Goal: Transaction & Acquisition: Purchase product/service

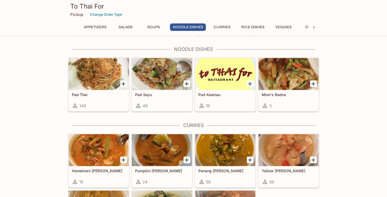
scroll to position [367, 0]
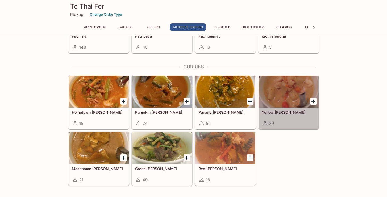
click at [297, 96] on div at bounding box center [288, 92] width 60 height 32
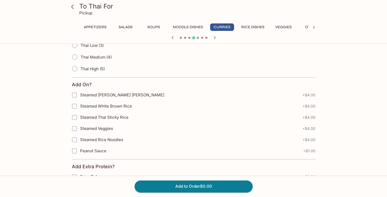
scroll to position [260, 0]
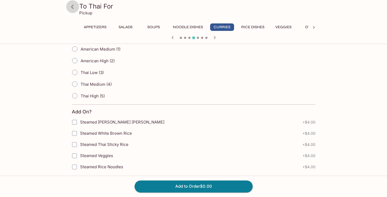
click at [68, 6] on icon at bounding box center [72, 6] width 9 height 9
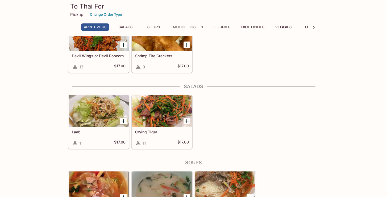
scroll to position [224, 0]
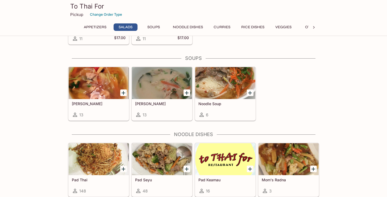
click at [87, 149] on div at bounding box center [99, 159] width 60 height 32
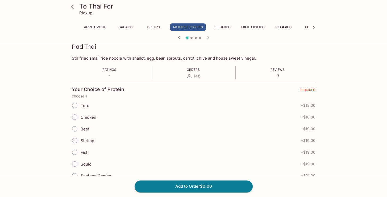
scroll to position [75, 0]
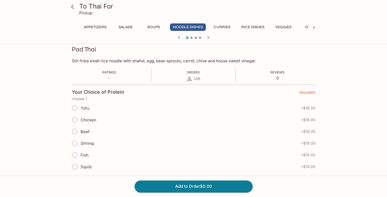
click at [72, 9] on icon at bounding box center [72, 6] width 9 height 9
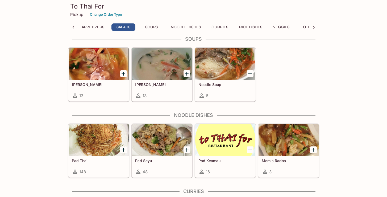
scroll to position [316, 0]
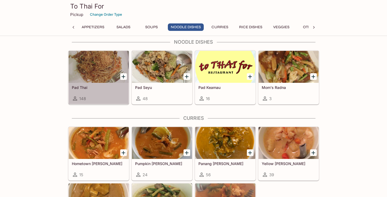
click at [89, 70] on div at bounding box center [99, 67] width 60 height 32
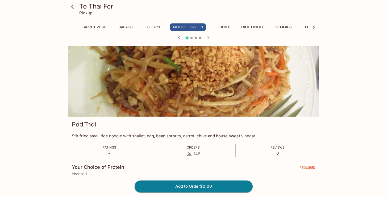
click at [72, 8] on icon at bounding box center [72, 6] width 9 height 9
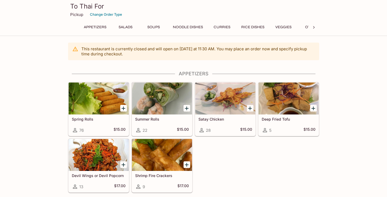
click at [105, 155] on div at bounding box center [99, 155] width 60 height 32
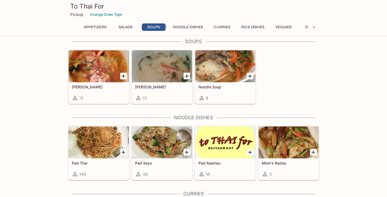
scroll to position [263, 0]
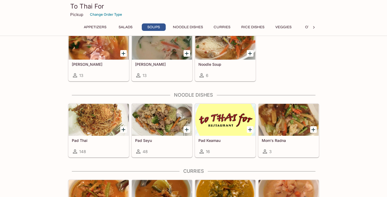
click at [95, 122] on div at bounding box center [99, 120] width 60 height 32
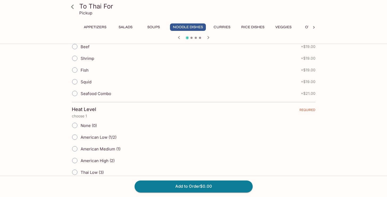
scroll to position [133, 0]
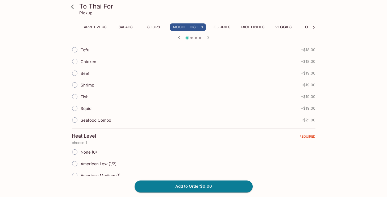
click at [76, 61] on input "Chicken" at bounding box center [74, 61] width 11 height 11
radio input "true"
click at [161, 187] on button "Add to Order $18.00" at bounding box center [194, 186] width 118 height 12
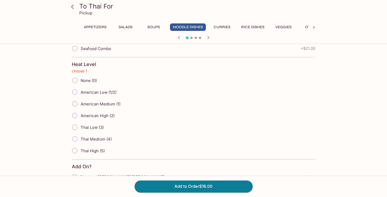
scroll to position [205, 0]
click at [90, 80] on span "None (0)" at bounding box center [89, 80] width 16 height 5
click at [80, 80] on input "None (0)" at bounding box center [74, 80] width 11 height 11
radio input "true"
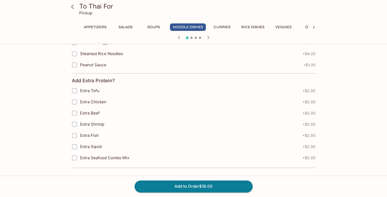
scroll to position [373, 0]
click at [197, 184] on button "Add to Order $18.00" at bounding box center [194, 186] width 118 height 12
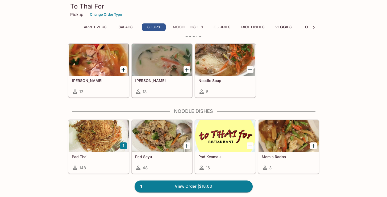
scroll to position [274, 0]
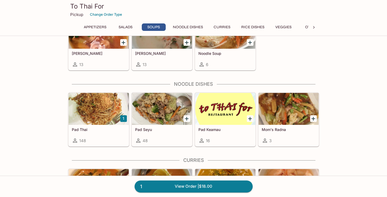
click at [103, 108] on div at bounding box center [99, 109] width 60 height 32
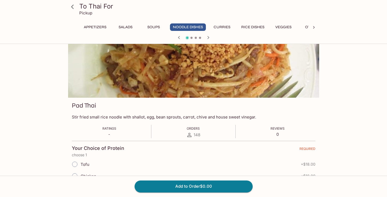
scroll to position [102, 0]
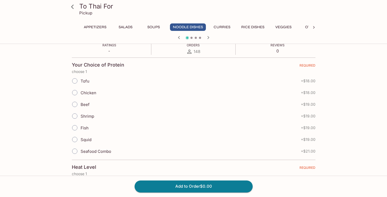
click at [77, 92] on input "Chicken" at bounding box center [74, 92] width 11 height 11
radio input "true"
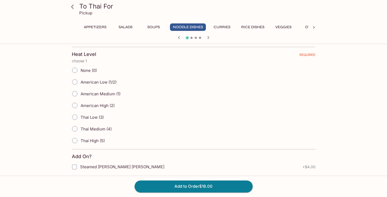
scroll to position [215, 0]
click at [73, 96] on input "American Medium (1)" at bounding box center [74, 93] width 11 height 11
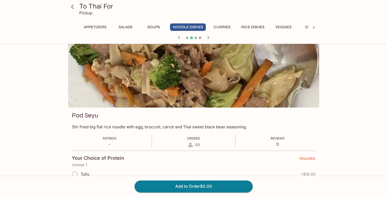
scroll to position [0, 0]
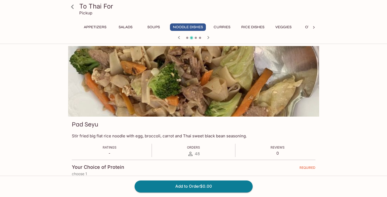
click at [77, 9] on icon at bounding box center [72, 6] width 9 height 9
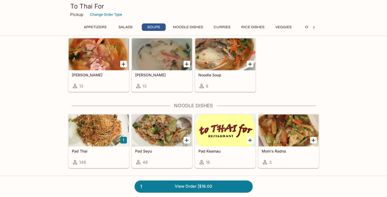
scroll to position [256, 0]
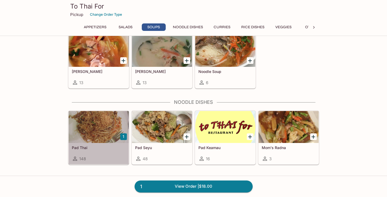
click at [102, 118] on div at bounding box center [99, 127] width 60 height 32
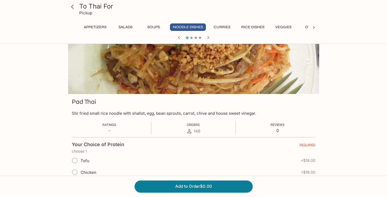
scroll to position [46, 0]
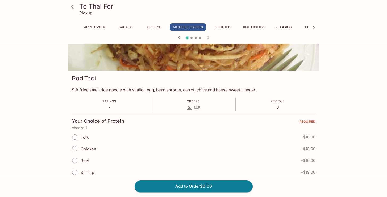
click at [93, 148] on span "Chicken" at bounding box center [89, 148] width 16 height 5
click at [80, 148] on input "Chicken" at bounding box center [74, 148] width 11 height 11
radio input "true"
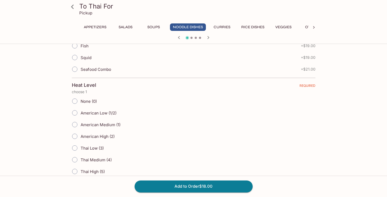
scroll to position [205, 0]
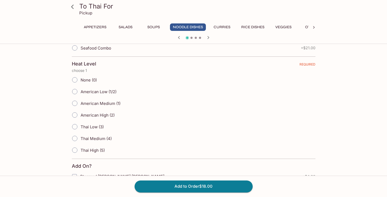
click at [94, 104] on span "American Medium (1)" at bounding box center [101, 103] width 40 height 5
click at [80, 104] on input "American Medium (1)" at bounding box center [74, 103] width 11 height 11
radio input "true"
click at [174, 185] on button "Add to Order $18.00" at bounding box center [194, 186] width 118 height 12
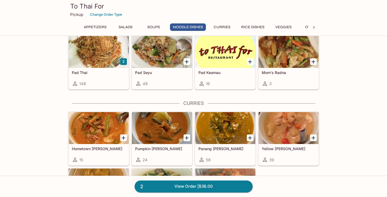
scroll to position [349, 0]
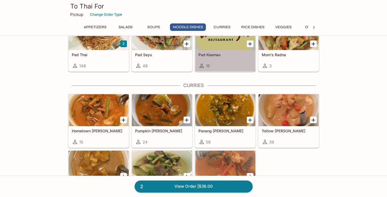
click at [231, 55] on h5 "Pad Keamau" at bounding box center [225, 54] width 54 height 5
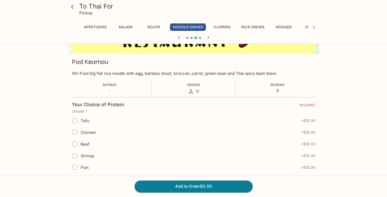
scroll to position [94, 0]
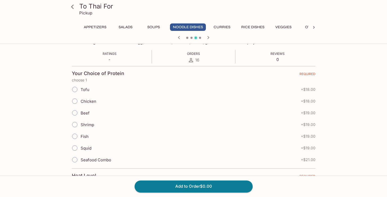
click at [93, 102] on span "Chicken" at bounding box center [89, 101] width 16 height 5
click at [80, 102] on input "Chicken" at bounding box center [74, 100] width 11 height 11
radio input "true"
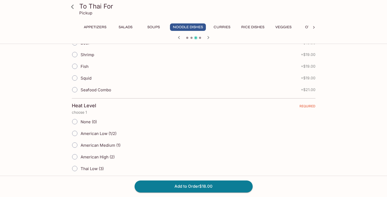
scroll to position [199, 0]
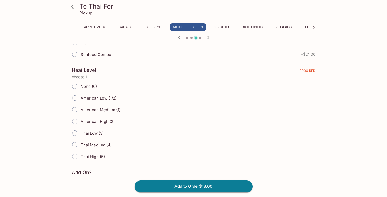
click at [85, 111] on span "American Medium (1)" at bounding box center [101, 109] width 40 height 5
click at [80, 111] on input "American Medium (1)" at bounding box center [74, 109] width 11 height 11
radio input "true"
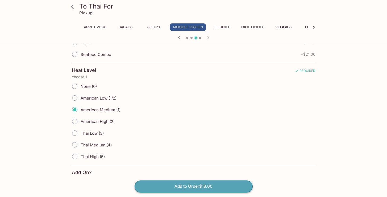
click at [210, 187] on button "Add to Order $18.00" at bounding box center [194, 186] width 118 height 12
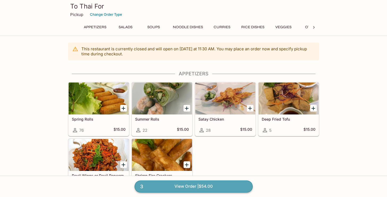
click at [177, 182] on link "3 View Order | $54.00" at bounding box center [194, 186] width 118 height 12
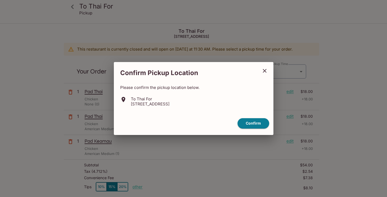
type input "[DATE]T22:00:00.000000Z"
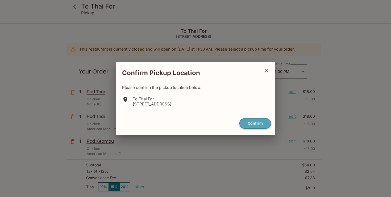
click at [256, 124] on button "Confirm" at bounding box center [255, 123] width 32 height 10
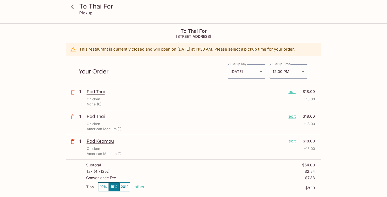
click at [75, 118] on icon "button" at bounding box center [72, 117] width 6 height 6
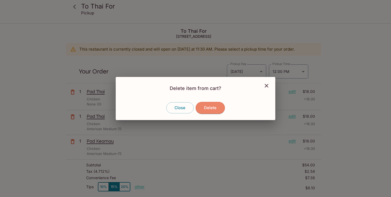
drag, startPoint x: 206, startPoint y: 104, endPoint x: 193, endPoint y: 94, distance: 16.8
click at [206, 104] on button "Delete" at bounding box center [210, 108] width 29 height 12
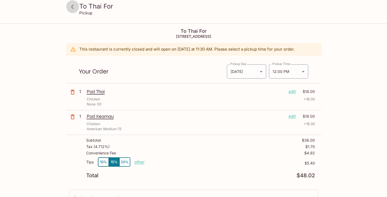
click at [71, 9] on icon at bounding box center [72, 6] width 9 height 9
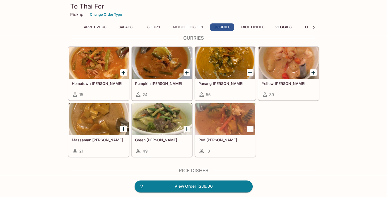
scroll to position [366, 0]
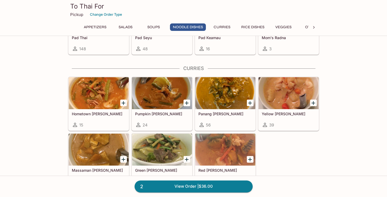
click at [150, 149] on div at bounding box center [162, 149] width 60 height 32
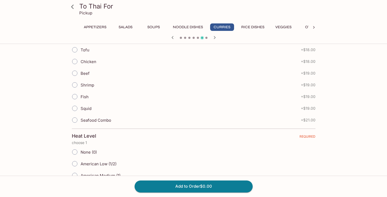
scroll to position [91, 0]
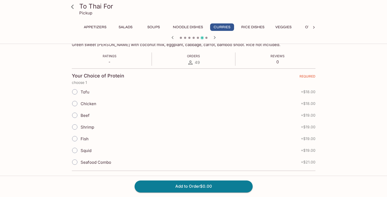
click at [76, 104] on input "Chicken" at bounding box center [74, 103] width 11 height 11
click at [173, 37] on icon "button" at bounding box center [172, 37] width 6 height 6
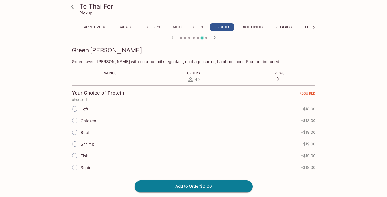
scroll to position [86, 0]
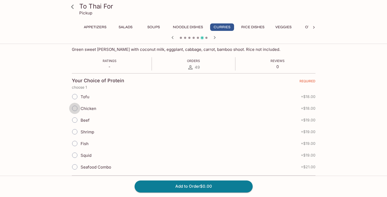
click at [76, 108] on input "Chicken" at bounding box center [74, 108] width 11 height 11
radio input "true"
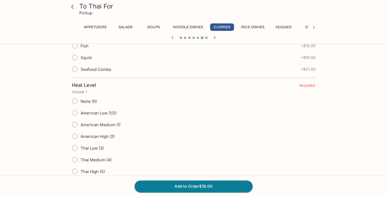
scroll to position [189, 0]
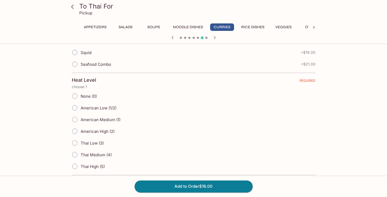
click at [92, 143] on span "Thai Low (3)" at bounding box center [92, 142] width 23 height 5
click at [80, 143] on input "Thai Low (3)" at bounding box center [74, 142] width 11 height 11
radio input "true"
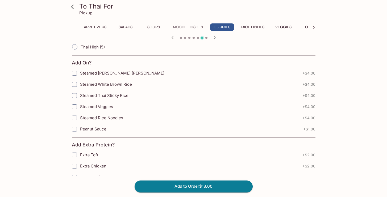
scroll to position [373, 0]
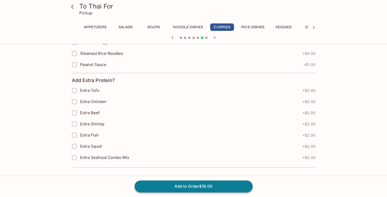
click at [189, 189] on button "Add to Order $18.00" at bounding box center [194, 186] width 118 height 12
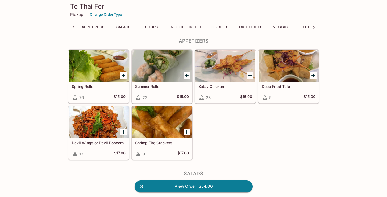
scroll to position [13, 0]
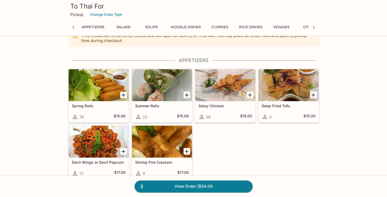
click at [230, 85] on div at bounding box center [225, 85] width 60 height 32
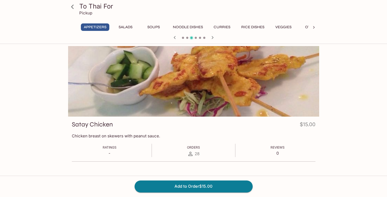
click at [75, 8] on icon at bounding box center [72, 6] width 9 height 9
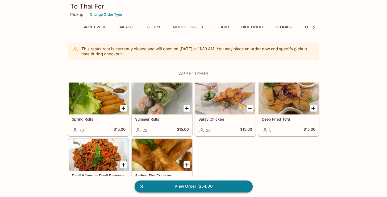
click at [189, 189] on link "3 View Order | $54.00" at bounding box center [194, 186] width 118 height 12
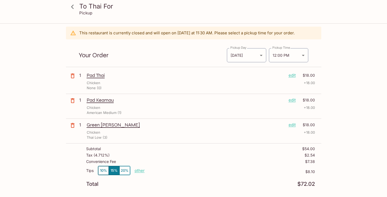
scroll to position [43, 0]
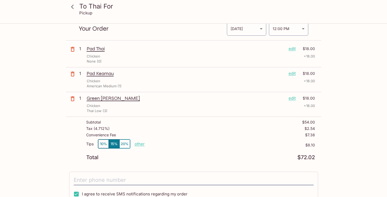
click at [69, 98] on icon "button" at bounding box center [72, 98] width 6 height 6
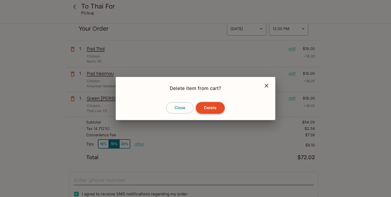
click at [215, 107] on button "Delete" at bounding box center [210, 108] width 29 height 12
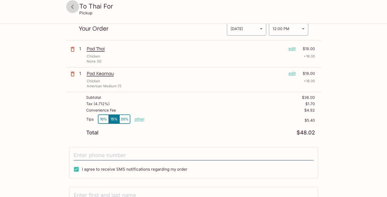
click at [73, 8] on icon at bounding box center [72, 7] width 3 height 4
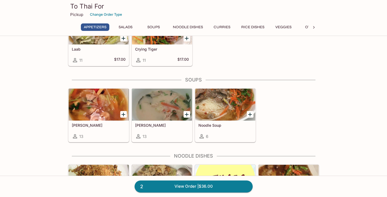
scroll to position [291, 0]
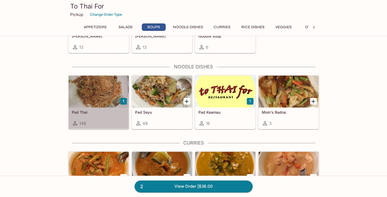
click at [86, 104] on div at bounding box center [99, 92] width 60 height 32
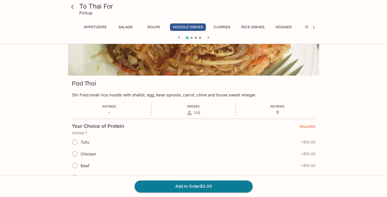
scroll to position [105, 0]
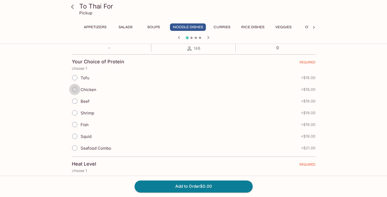
click at [78, 89] on input "Chicken" at bounding box center [74, 89] width 11 height 11
click at [208, 39] on icon "button" at bounding box center [206, 37] width 6 height 6
click at [75, 89] on input "Chicken" at bounding box center [74, 89] width 11 height 11
click at [207, 39] on icon "button" at bounding box center [206, 37] width 6 height 6
click at [76, 89] on input "Chicken" at bounding box center [74, 89] width 11 height 11
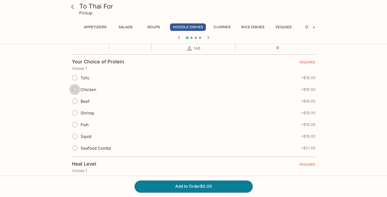
radio input "true"
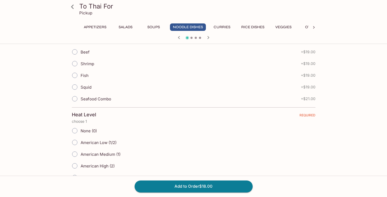
scroll to position [184, 0]
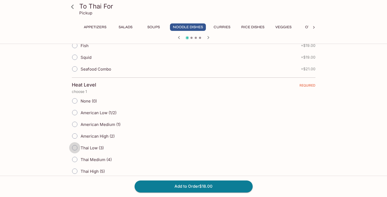
click at [77, 147] on input "Thai Low (3)" at bounding box center [74, 147] width 11 height 11
radio input "true"
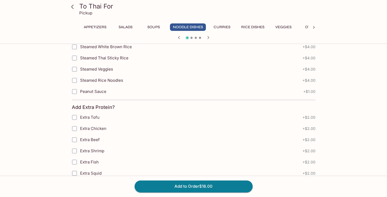
scroll to position [373, 0]
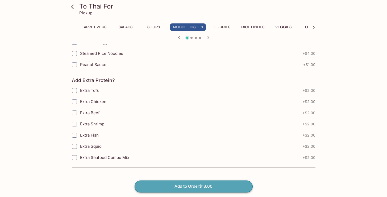
click at [187, 182] on button "Add to Order $18.00" at bounding box center [194, 186] width 118 height 12
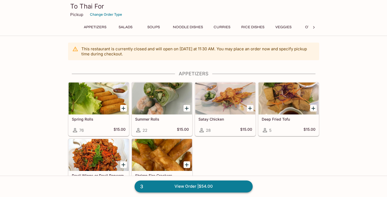
click at [203, 187] on link "3 View Order | $54.00" at bounding box center [194, 186] width 118 height 12
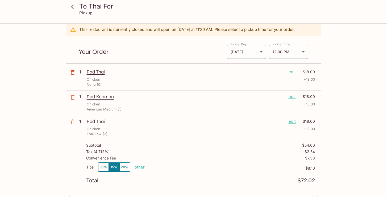
scroll to position [48, 0]
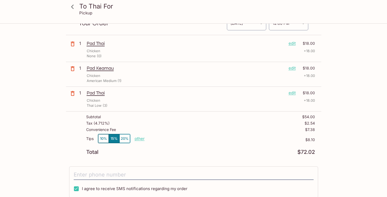
click at [141, 140] on p "other" at bounding box center [140, 138] width 10 height 5
click at [164, 140] on input "8.10" at bounding box center [170, 139] width 17 height 6
type input "0.00"
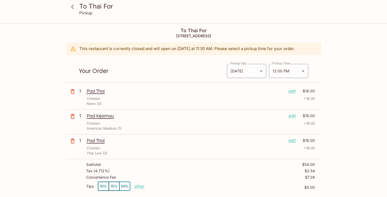
scroll to position [0, 0]
click at [74, 8] on icon at bounding box center [72, 6] width 9 height 9
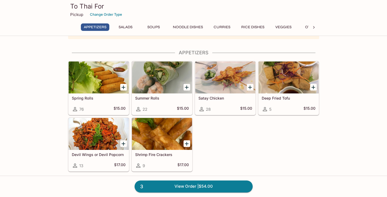
scroll to position [44, 0]
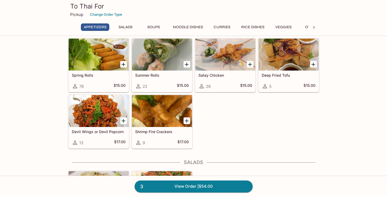
click at [102, 107] on div at bounding box center [99, 111] width 60 height 32
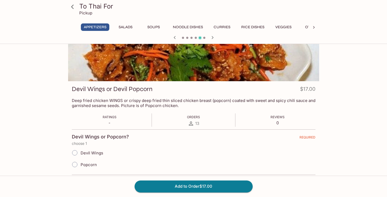
scroll to position [46, 0]
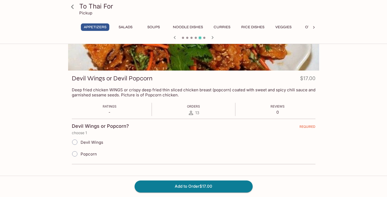
click at [86, 154] on span "Popcorn" at bounding box center [89, 153] width 16 height 5
click at [80, 154] on input "Popcorn" at bounding box center [74, 153] width 11 height 11
radio input "true"
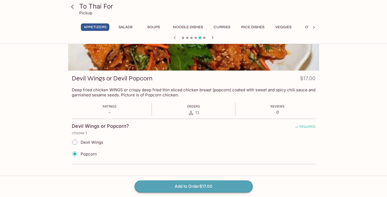
click at [177, 185] on button "Add to Order $17.00" at bounding box center [194, 186] width 118 height 12
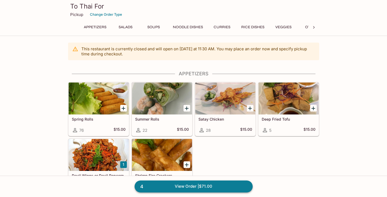
click at [172, 187] on link "4 View Order | $71.00" at bounding box center [194, 186] width 118 height 12
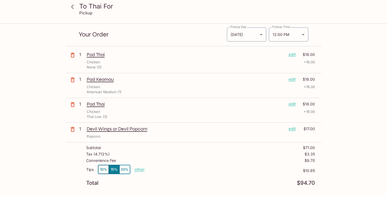
scroll to position [102, 0]
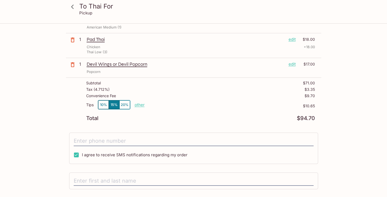
click at [141, 106] on p "other" at bounding box center [140, 104] width 10 height 5
drag, startPoint x: 166, startPoint y: 105, endPoint x: 211, endPoint y: 106, distance: 44.9
click at [211, 106] on div "Tips 10% 15% 20% Done 10.65 $10.65" at bounding box center [200, 108] width 229 height 16
type input "0.00"
click at [26, 122] on div "To Thai For Pickup To Thai For [STREET_ADDRESS] This restaurant is currently cl…" at bounding box center [193, 84] width 340 height 325
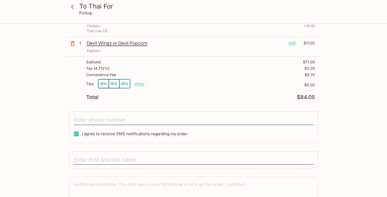
scroll to position [145, 0]
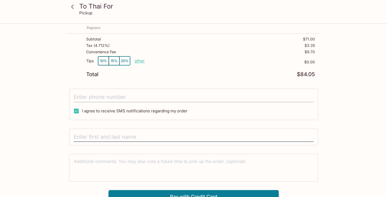
click at [98, 97] on input "tel" at bounding box center [194, 97] width 240 height 10
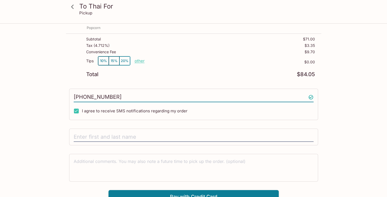
type input "[PHONE_NUMBER]"
click at [39, 117] on div "To Thai For Pickup To Thai For [STREET_ADDRESS] This restaurant is currently cl…" at bounding box center [193, 40] width 340 height 325
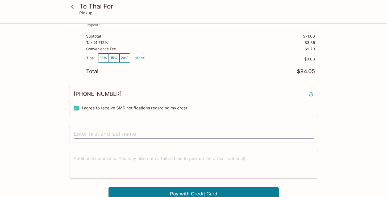
scroll to position [152, 0]
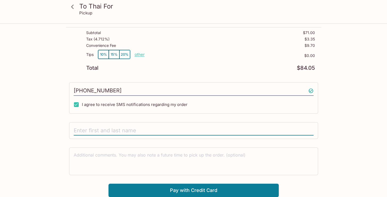
click at [80, 130] on input "text" at bounding box center [194, 131] width 240 height 10
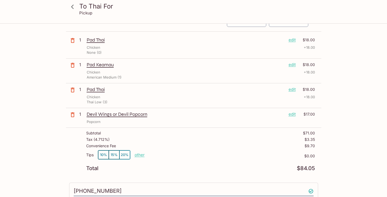
scroll to position [0, 0]
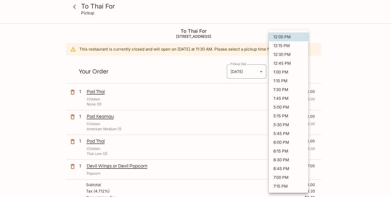
click at [295, 70] on body "To Thai For Pickup To Thai For [STREET_ADDRESS] This restaurant is currently cl…" at bounding box center [195, 122] width 391 height 197
click at [298, 37] on li "12:00 PM" at bounding box center [288, 36] width 39 height 9
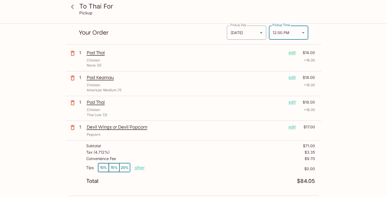
scroll to position [29, 0]
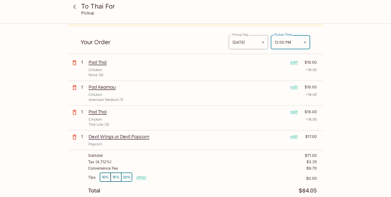
click at [304, 41] on body "To Thai For Pickup To Thai For [STREET_ADDRESS] This restaurant is currently cl…" at bounding box center [195, 93] width 391 height 197
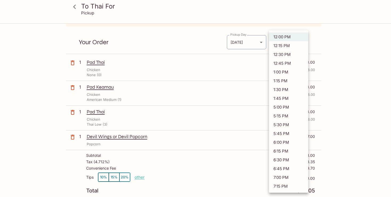
click at [324, 40] on div at bounding box center [195, 98] width 391 height 197
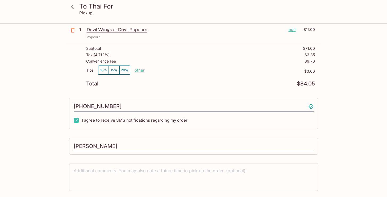
scroll to position [152, 0]
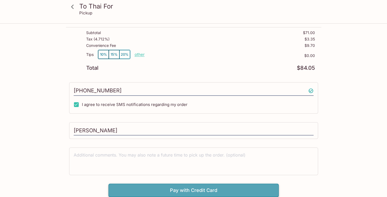
click at [177, 186] on button "Pay with Credit Card" at bounding box center [193, 189] width 170 height 13
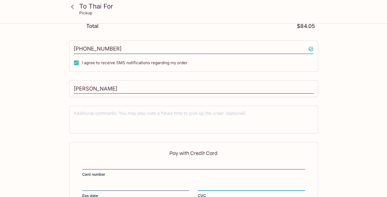
scroll to position [232, 0]
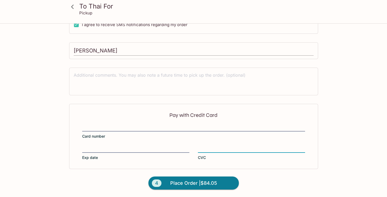
click at [114, 50] on input "[PERSON_NAME]" at bounding box center [194, 51] width 240 height 10
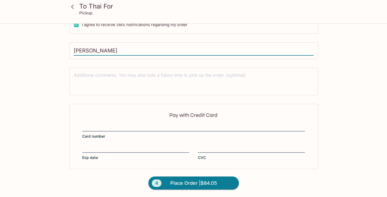
drag, startPoint x: 120, startPoint y: 51, endPoint x: 116, endPoint y: 51, distance: 4.0
click at [121, 52] on input "[PERSON_NAME]" at bounding box center [194, 51] width 240 height 10
click at [99, 50] on input "[PERSON_NAME]" at bounding box center [194, 51] width 240 height 10
type input "[PERSON_NAME]"
click at [166, 181] on button "4 Place Order | $84.05" at bounding box center [193, 182] width 90 height 13
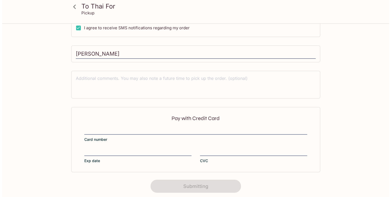
scroll to position [0, 0]
